Goal: Task Accomplishment & Management: Manage account settings

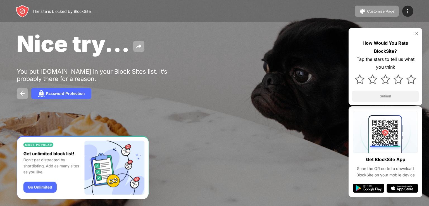
click at [190, 165] on div at bounding box center [214, 103] width 429 height 206
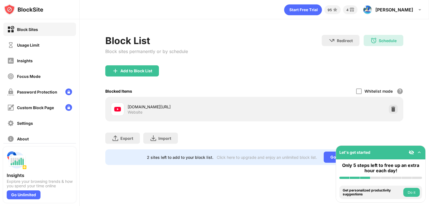
drag, startPoint x: 38, startPoint y: 45, endPoint x: 130, endPoint y: 68, distance: 94.7
click at [130, 66] on div "Block Sites Usage Limit Insights Focus Mode Password Protection Custom Block Pa…" at bounding box center [214, 103] width 429 height 206
click at [130, 70] on div "Add to Block List" at bounding box center [136, 71] width 32 height 4
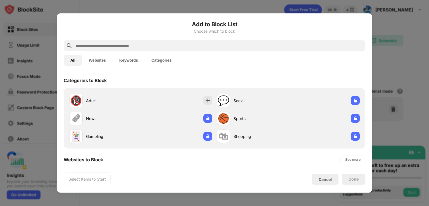
scroll to position [56, 0]
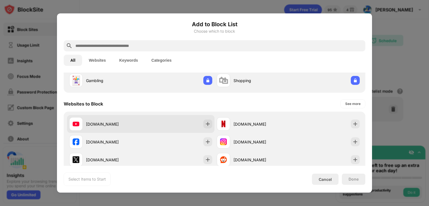
click at [173, 126] on div "[DOMAIN_NAME]" at bounding box center [141, 124] width 148 height 18
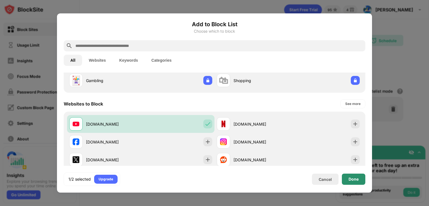
click at [353, 181] on div "Done" at bounding box center [354, 179] width 10 height 4
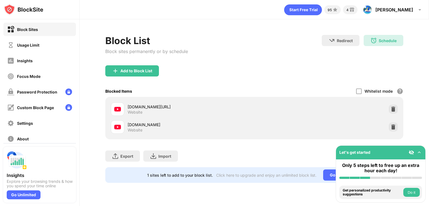
click at [391, 107] on img at bounding box center [394, 109] width 6 height 6
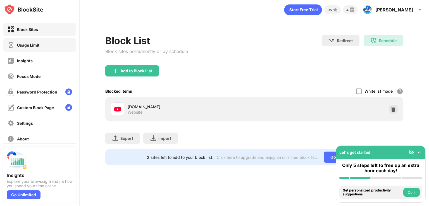
click at [13, 46] on img at bounding box center [10, 45] width 7 height 7
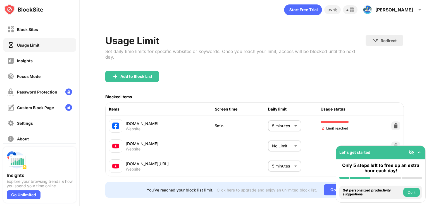
click at [274, 146] on body "Block Sites Usage Limit Insights Focus Mode Password Protection Custom Block Pa…" at bounding box center [214, 103] width 429 height 206
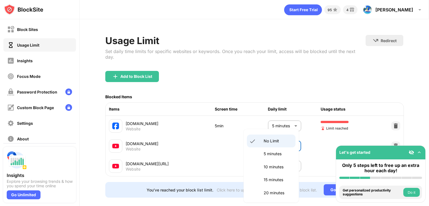
click at [276, 139] on p "No Limit" at bounding box center [278, 141] width 29 height 6
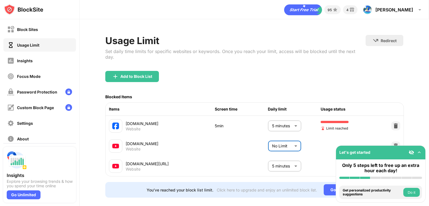
click at [277, 147] on body "Block Sites Usage Limit Insights Focus Mode Password Protection Custom Block Pa…" at bounding box center [214, 103] width 429 height 206
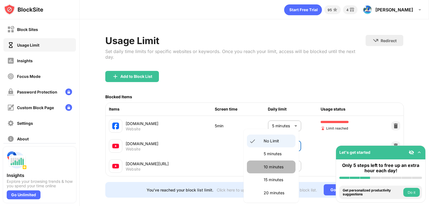
click at [271, 162] on li "10 minutes" at bounding box center [271, 167] width 49 height 13
type input "**"
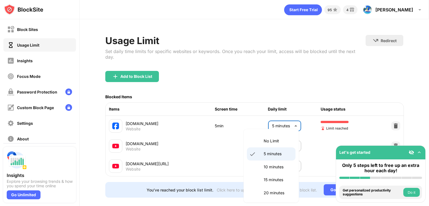
click at [278, 125] on body "Block Sites Usage Limit Insights Focus Mode Password Protection Custom Block Pa…" at bounding box center [214, 103] width 429 height 206
click at [269, 167] on p "10 minutes" at bounding box center [278, 167] width 29 height 6
type input "**"
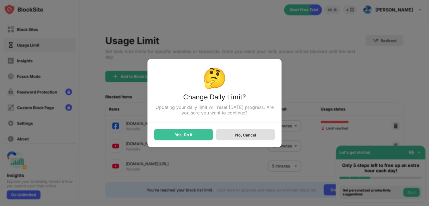
click at [197, 135] on div "Yes, Do It" at bounding box center [183, 134] width 59 height 11
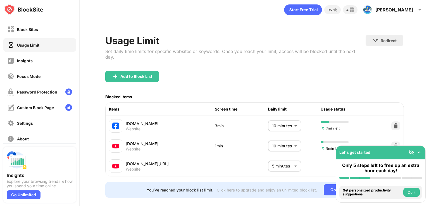
click at [287, 51] on div "Set daily time limits for specific websites or keywords. Once you reach your li…" at bounding box center [235, 54] width 260 height 11
click at [271, 51] on div "Set daily time limits for specific websites or keywords. Once you reach your li…" at bounding box center [235, 54] width 260 height 11
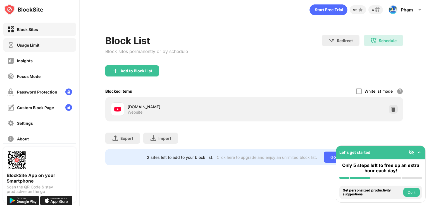
click at [51, 44] on div "Usage Limit" at bounding box center [39, 44] width 73 height 13
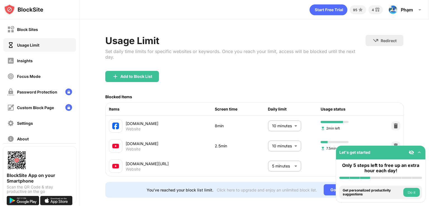
scroll to position [13, 0]
